Goal: Information Seeking & Learning: Learn about a topic

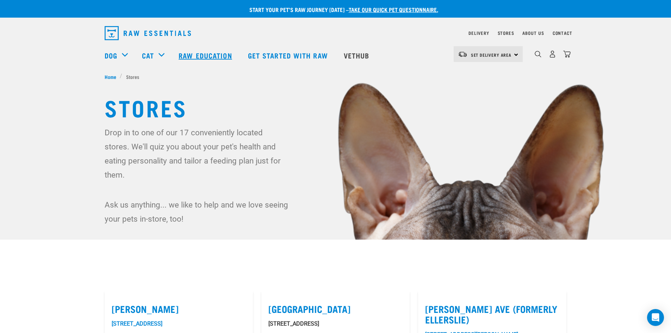
click at [194, 57] on link "Raw Education" at bounding box center [205, 55] width 69 height 28
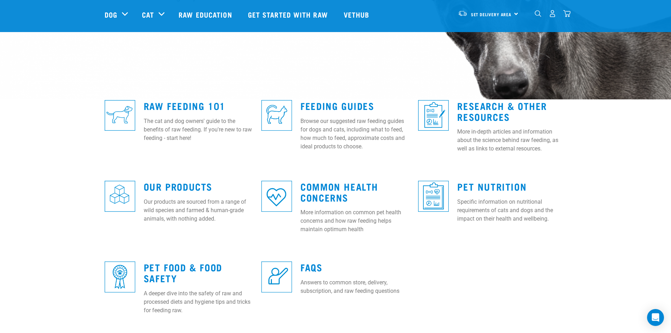
scroll to position [141, 0]
click at [186, 266] on link "Pet Food & Food Safety" at bounding box center [183, 272] width 79 height 16
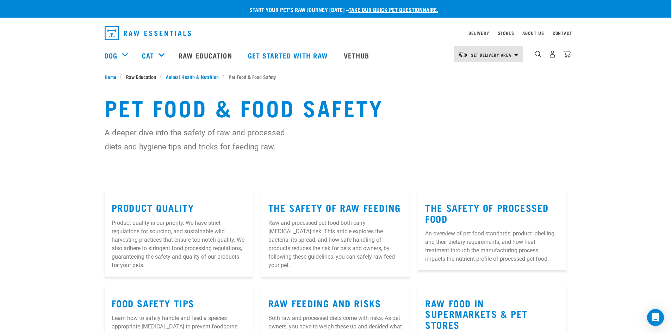
drag, startPoint x: 146, startPoint y: 77, endPoint x: 152, endPoint y: 77, distance: 6.7
click at [146, 77] on span "Raw Education" at bounding box center [141, 76] width 30 height 7
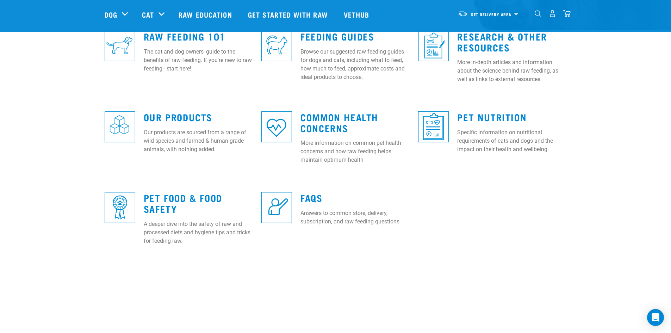
scroll to position [211, 0]
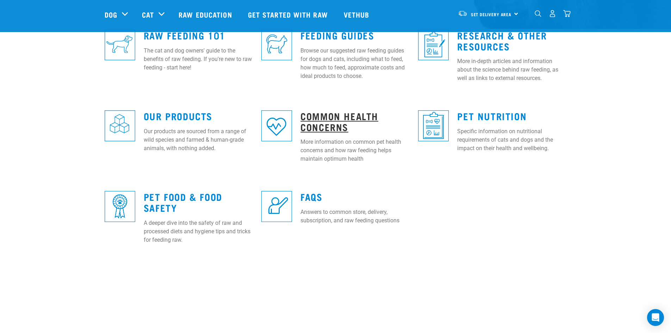
click at [327, 118] on link "Common Health Concerns" at bounding box center [339, 121] width 78 height 16
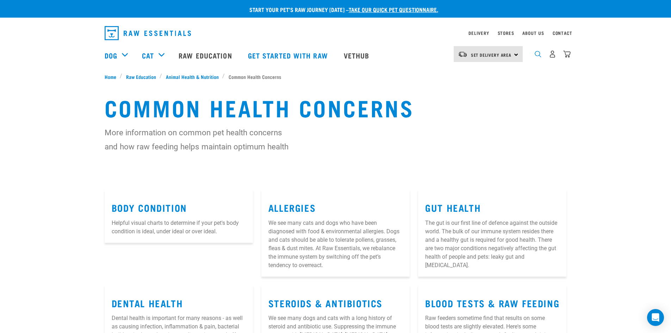
click at [536, 55] on img "dropdown navigation" at bounding box center [538, 54] width 7 height 7
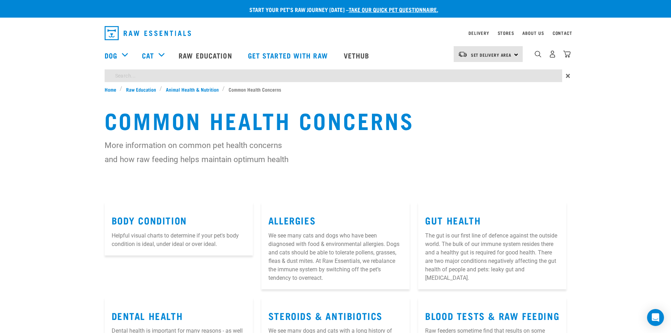
click at [147, 75] on input "search" at bounding box center [333, 75] width 457 height 13
type input "salmonella"
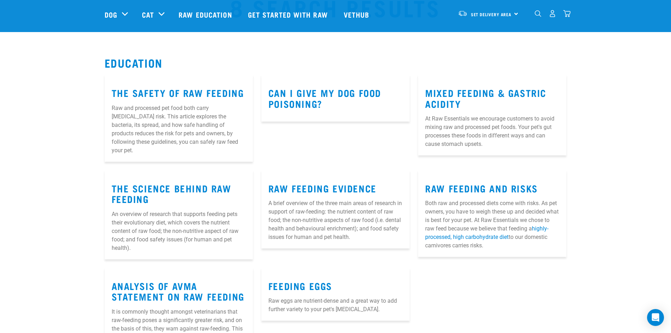
scroll to position [35, 0]
click at [205, 15] on link "Raw Education" at bounding box center [205, 14] width 69 height 28
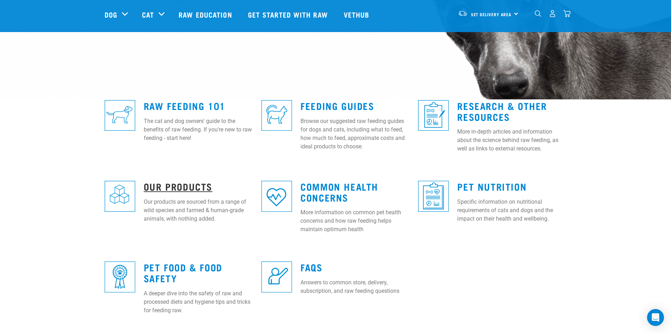
scroll to position [141, 0]
drag, startPoint x: 170, startPoint y: 190, endPoint x: 133, endPoint y: 168, distance: 42.6
click at [170, 188] on link "Our Products" at bounding box center [178, 185] width 69 height 5
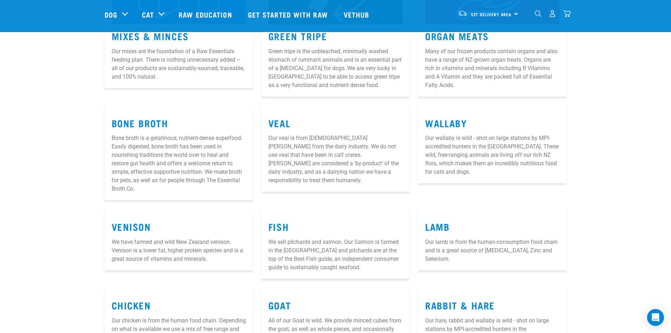
scroll to position [211, 0]
click at [194, 13] on link "Raw Education" at bounding box center [205, 14] width 69 height 28
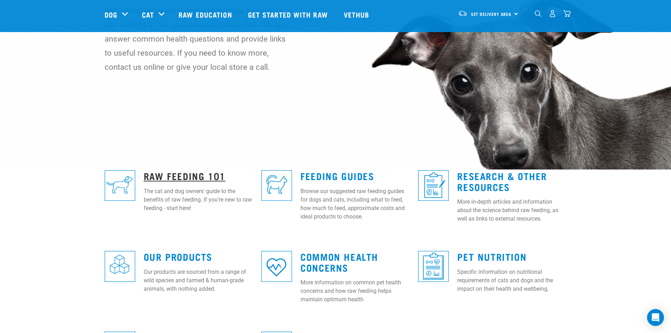
scroll to position [70, 0]
click at [199, 176] on link "Raw Feeding 101" at bounding box center [185, 175] width 82 height 5
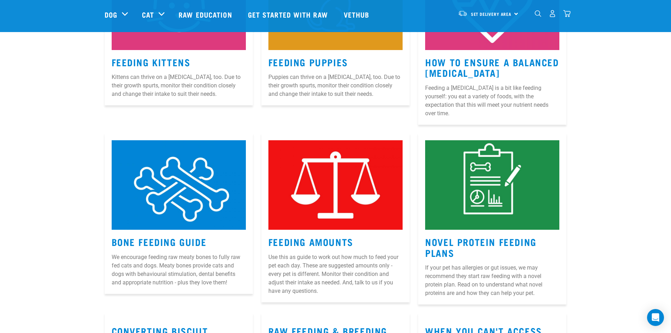
scroll to position [566, 0]
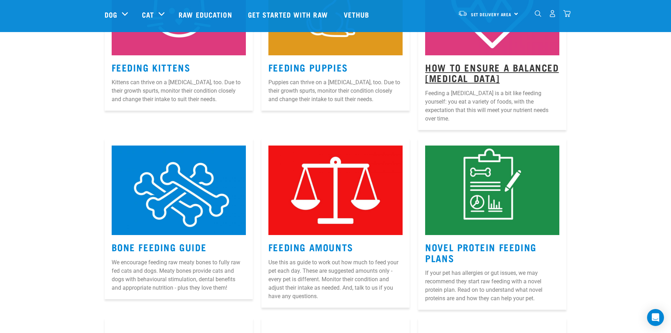
click at [484, 67] on link "How to Ensure a Balanced [MEDICAL_DATA]" at bounding box center [491, 72] width 133 height 16
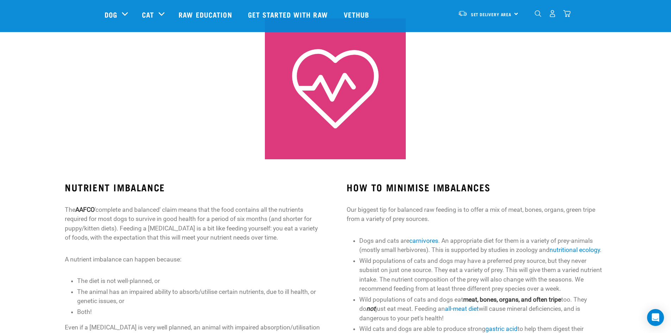
scroll to position [122, 0]
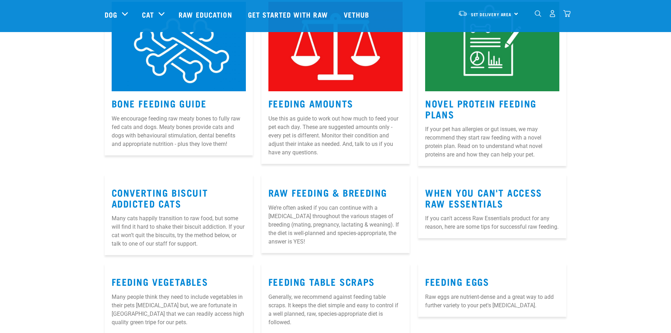
scroll to position [710, 0]
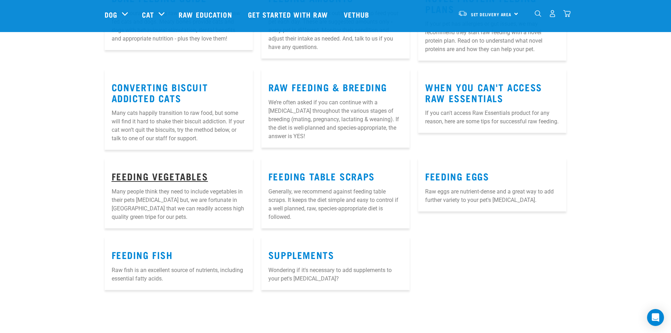
click at [129, 173] on link "Feeding Vegetables" at bounding box center [160, 175] width 96 height 5
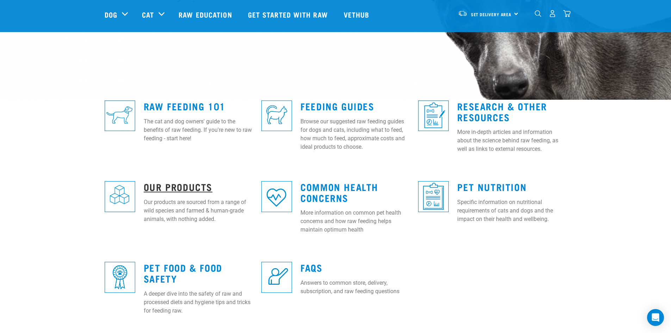
scroll to position [141, 0]
click at [165, 186] on link "Our Products" at bounding box center [178, 185] width 69 height 5
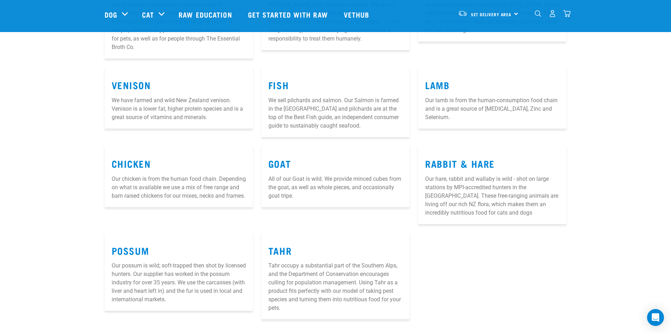
scroll to position [352, 0]
click at [183, 14] on link "Raw Education" at bounding box center [205, 14] width 69 height 28
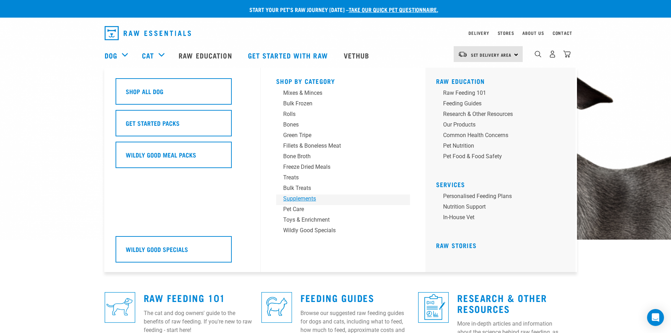
click at [299, 198] on div "Supplements" at bounding box center [338, 198] width 110 height 8
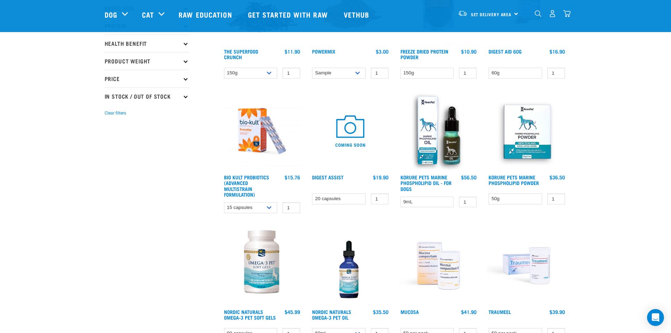
scroll to position [141, 0]
click at [425, 181] on link "Korure Pets Marine Phospholipid Oil - for Dogs" at bounding box center [425, 182] width 51 height 14
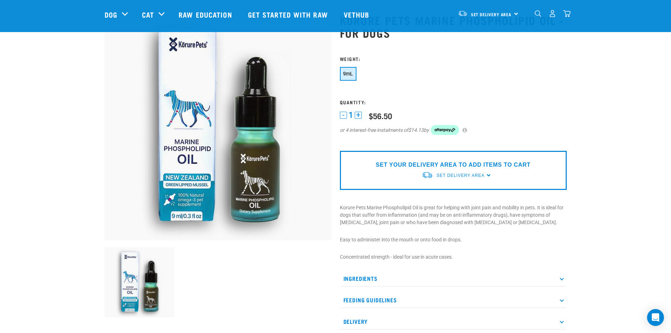
scroll to position [38, 0]
drag, startPoint x: 539, startPoint y: 207, endPoint x: 544, endPoint y: 222, distance: 15.5
click at [544, 222] on p "Korure Pets Marine Phospholipid Oil is great for helping with joint pain and mo…" at bounding box center [453, 215] width 227 height 22
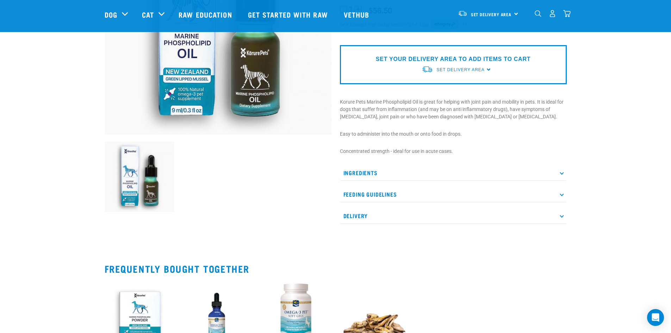
scroll to position [144, 0]
click at [559, 195] on p "Feeding Guidelines" at bounding box center [453, 194] width 227 height 16
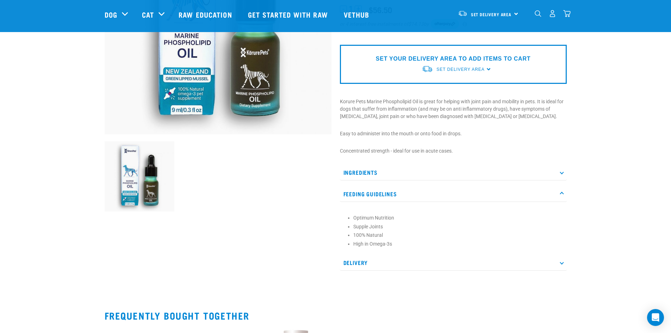
drag, startPoint x: 539, startPoint y: 100, endPoint x: 549, endPoint y: 116, distance: 19.3
click at [549, 116] on p "Korure Pets Marine Phospholipid Oil is great for helping with joint pain and mo…" at bounding box center [453, 109] width 227 height 22
copy p "It is ideal for dogs that suffer from inflammation (and may be on anti inflamma…"
